Goal: Learn about a topic

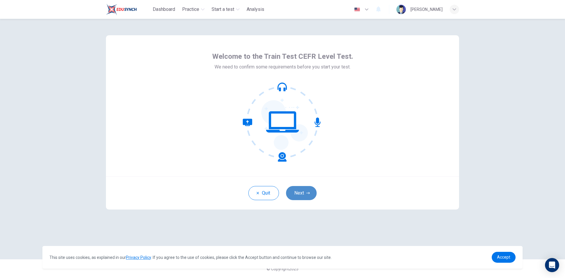
click at [310, 195] on button "Next" at bounding box center [301, 193] width 31 height 14
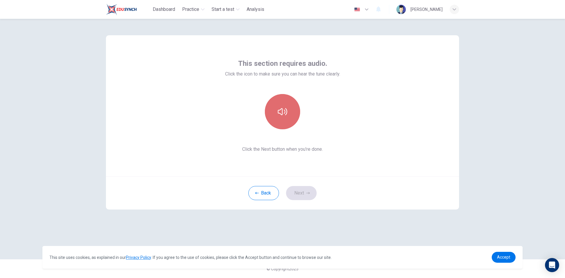
click at [286, 116] on icon "button" at bounding box center [282, 111] width 9 height 9
click at [286, 111] on icon "button" at bounding box center [282, 111] width 9 height 7
click at [281, 109] on icon "button" at bounding box center [282, 111] width 9 height 9
click at [392, 236] on div "This section requires audio. Click the icon to make sure you can hear the tune …" at bounding box center [283, 139] width 372 height 241
click at [291, 115] on button "button" at bounding box center [282, 111] width 35 height 35
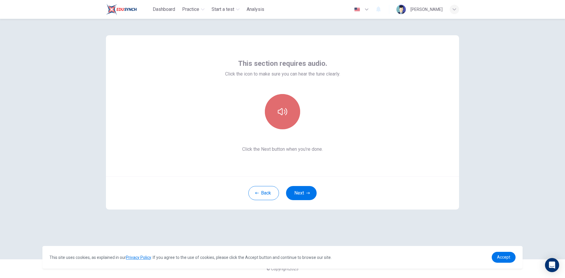
click at [291, 115] on button "button" at bounding box center [282, 111] width 35 height 35
click at [280, 111] on icon "button" at bounding box center [282, 111] width 9 height 9
click at [281, 107] on button "button" at bounding box center [282, 111] width 35 height 35
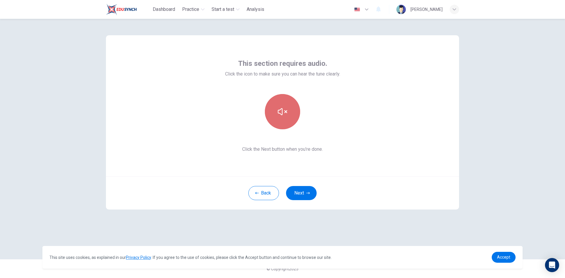
click at [286, 122] on button "button" at bounding box center [282, 111] width 35 height 35
click at [279, 115] on icon "button" at bounding box center [282, 111] width 9 height 9
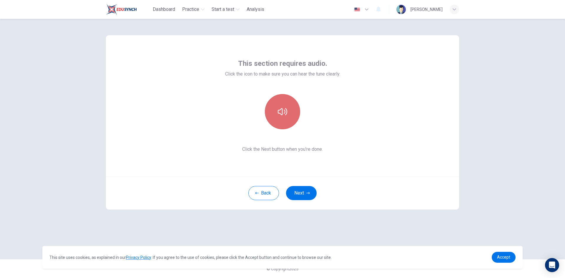
click at [279, 115] on icon "button" at bounding box center [282, 111] width 9 height 9
click at [498, 118] on div "This section requires audio. Click the icon to make sure you can hear the tune …" at bounding box center [282, 149] width 565 height 260
click at [279, 126] on button "button" at bounding box center [282, 111] width 35 height 35
click at [280, 121] on button "button" at bounding box center [282, 111] width 35 height 35
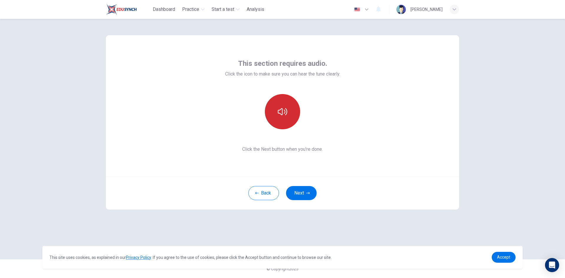
click at [284, 112] on icon "button" at bounding box center [282, 111] width 9 height 9
click at [284, 120] on button "button" at bounding box center [282, 111] width 35 height 35
click at [292, 118] on button "button" at bounding box center [282, 111] width 35 height 35
click at [281, 120] on button "button" at bounding box center [282, 111] width 35 height 35
click at [282, 119] on button "button" at bounding box center [282, 111] width 35 height 35
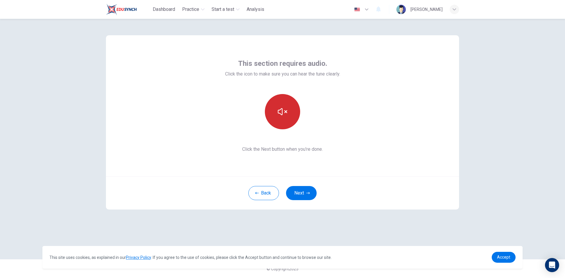
click at [282, 119] on button "button" at bounding box center [282, 111] width 35 height 35
click at [286, 123] on button "button" at bounding box center [282, 111] width 35 height 35
click at [293, 114] on button "button" at bounding box center [282, 111] width 35 height 35
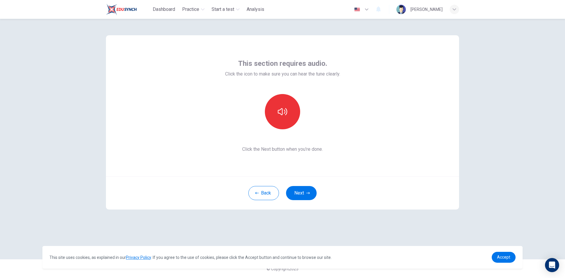
click at [519, 104] on div "This section requires audio. Click the icon to make sure you can hear the tune …" at bounding box center [282, 149] width 565 height 260
drag, startPoint x: 326, startPoint y: 119, endPoint x: 306, endPoint y: 117, distance: 20.4
click at [324, 119] on div at bounding box center [282, 111] width 115 height 35
click at [293, 114] on button "button" at bounding box center [282, 111] width 35 height 35
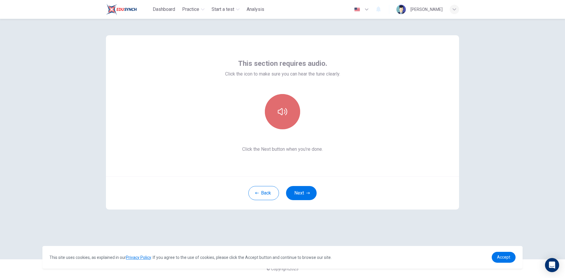
click at [293, 114] on button "button" at bounding box center [282, 111] width 35 height 35
click at [396, 112] on div "This section requires audio. Click the icon to make sure you can hear the tune …" at bounding box center [282, 105] width 353 height 141
